Goal: Information Seeking & Learning: Learn about a topic

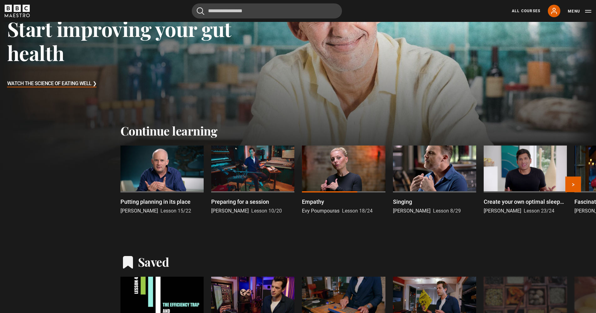
click at [233, 183] on div at bounding box center [252, 168] width 83 height 47
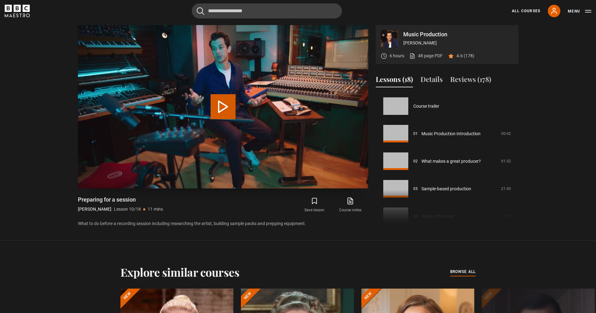
scroll to position [248, 0]
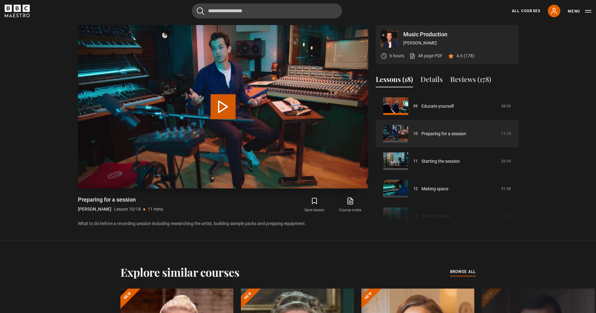
drag, startPoint x: 210, startPoint y: 114, endPoint x: 225, endPoint y: 137, distance: 27.6
click at [225, 137] on video "Video Player" at bounding box center [223, 106] width 290 height 163
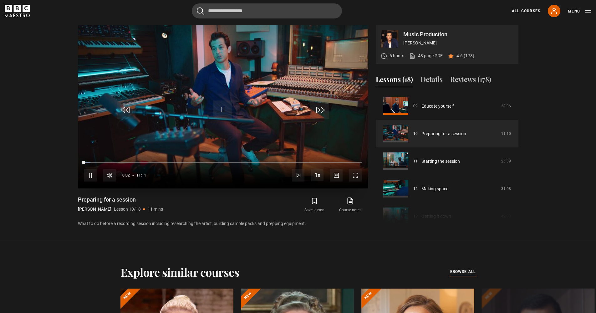
click at [354, 180] on span "Video Player" at bounding box center [355, 175] width 13 height 13
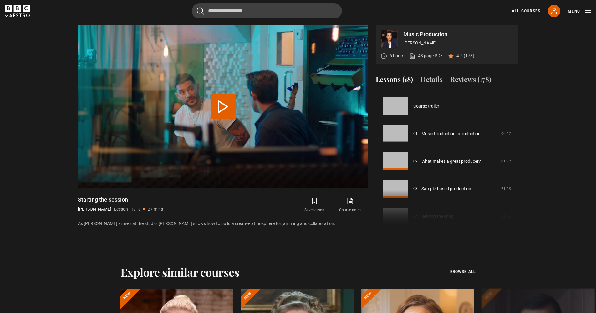
scroll to position [275, 0]
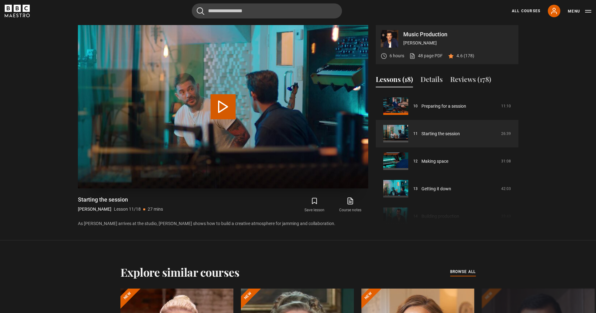
click at [247, 118] on video "Video Player" at bounding box center [223, 106] width 290 height 163
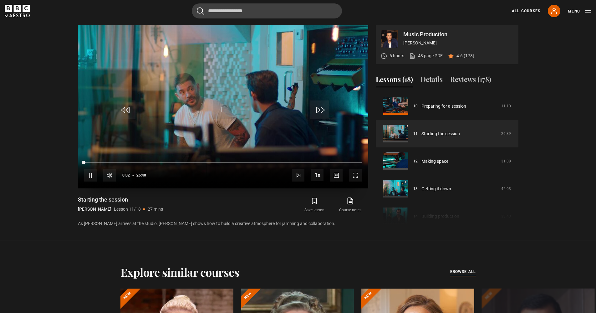
click at [352, 179] on span "Video Player" at bounding box center [355, 175] width 13 height 13
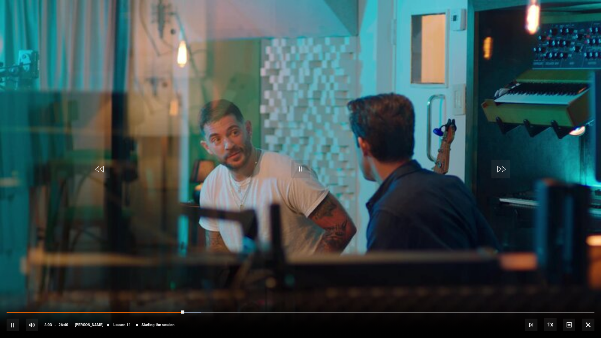
click at [586, 313] on span "Video Player" at bounding box center [588, 324] width 13 height 13
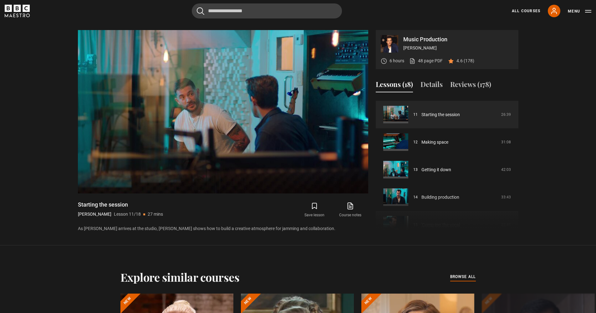
scroll to position [278, 0]
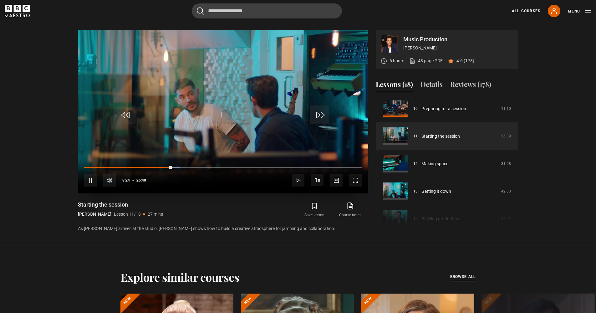
click at [360, 186] on span "Video Player" at bounding box center [355, 180] width 13 height 13
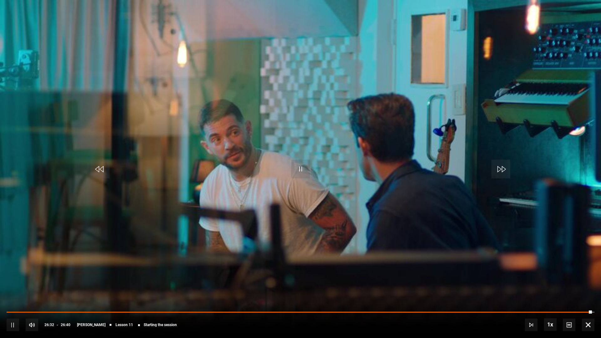
click at [588, 313] on span "Video Player" at bounding box center [588, 324] width 13 height 13
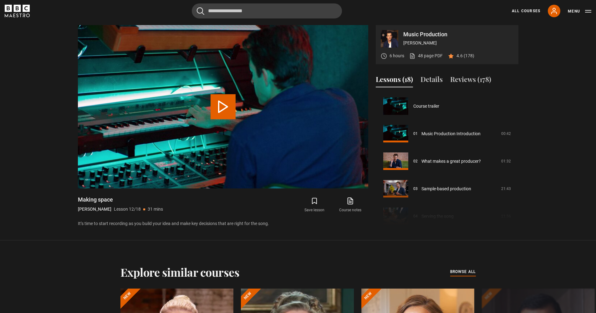
scroll to position [303, 0]
